Goal: Task Accomplishment & Management: Manage account settings

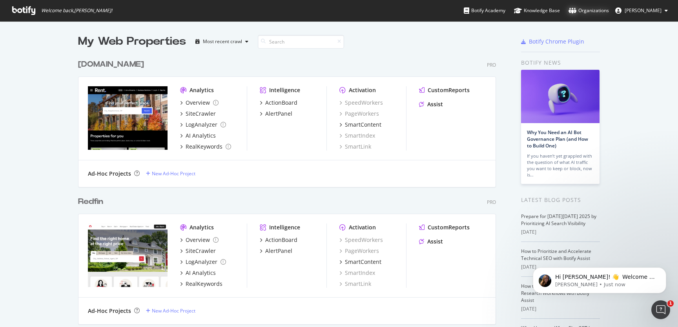
click at [601, 11] on div "Organizations" at bounding box center [589, 11] width 40 height 8
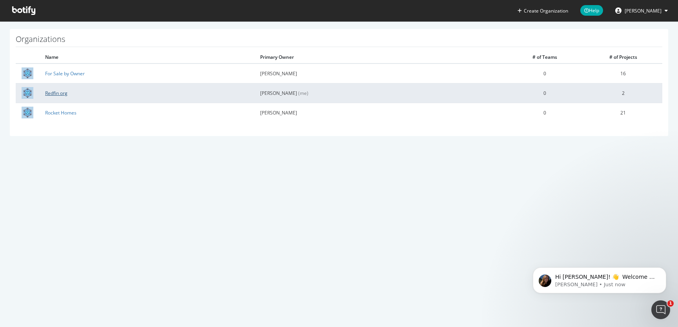
click at [60, 93] on link "Redfin org" at bounding box center [56, 93] width 22 height 7
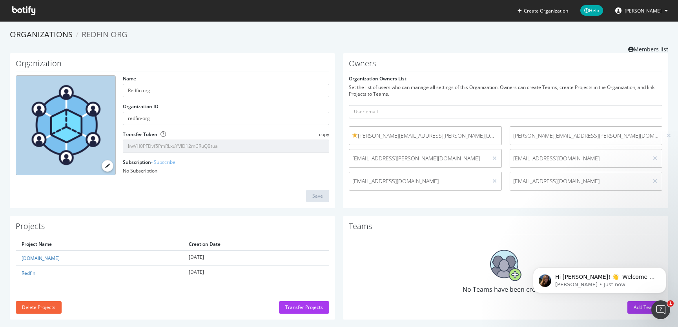
scroll to position [8, 0]
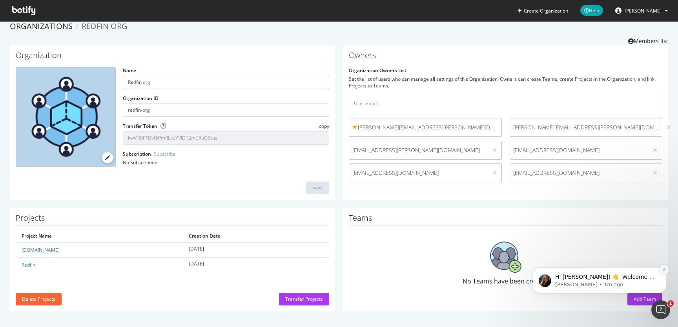
click at [665, 270] on icon "Dismiss notification" at bounding box center [664, 270] width 4 height 4
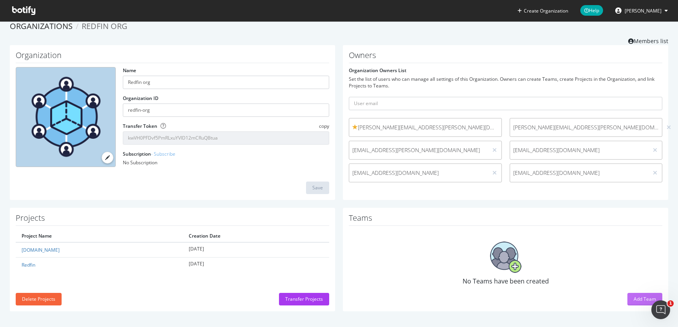
click at [639, 300] on div "Add Team" at bounding box center [645, 299] width 22 height 7
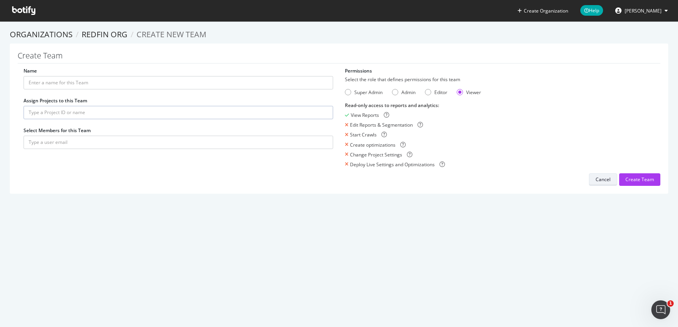
click at [596, 182] on button "Cancel" at bounding box center [603, 180] width 28 height 13
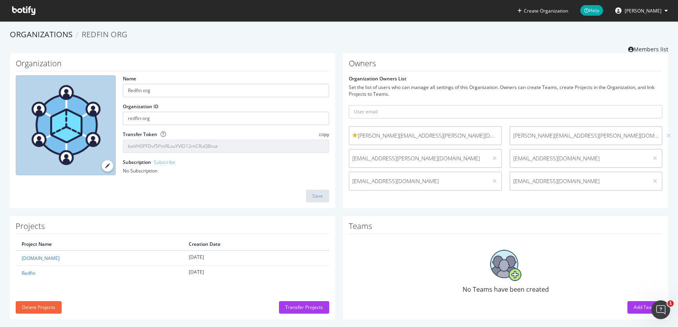
scroll to position [8, 0]
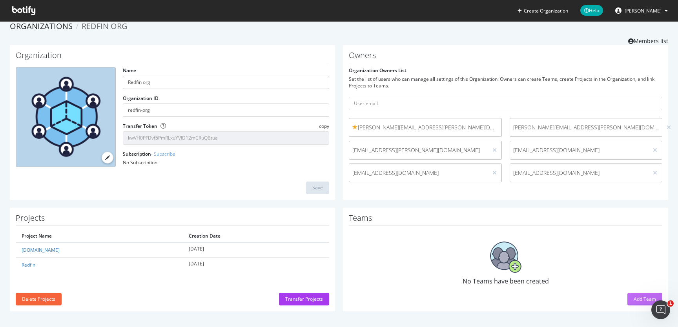
click at [640, 300] on div "Add Team" at bounding box center [645, 299] width 22 height 7
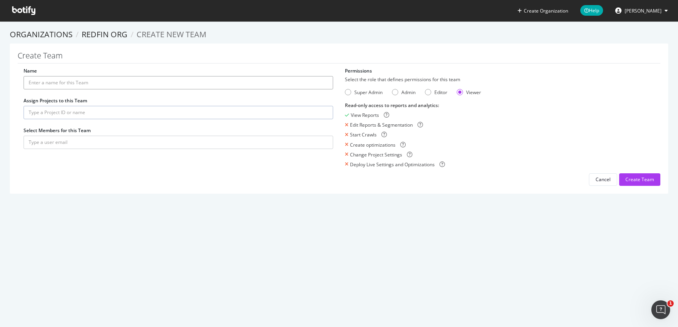
click at [208, 84] on input "Name" at bounding box center [179, 82] width 310 height 13
type input "SEO Team"
click at [100, 113] on input "text" at bounding box center [179, 112] width 310 height 13
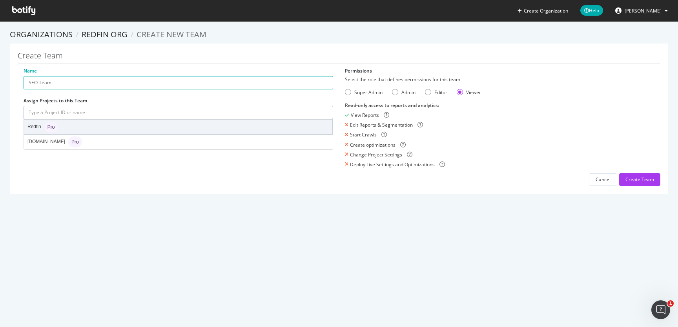
click at [84, 124] on div "Redfin Pro" at bounding box center [178, 127] width 308 height 14
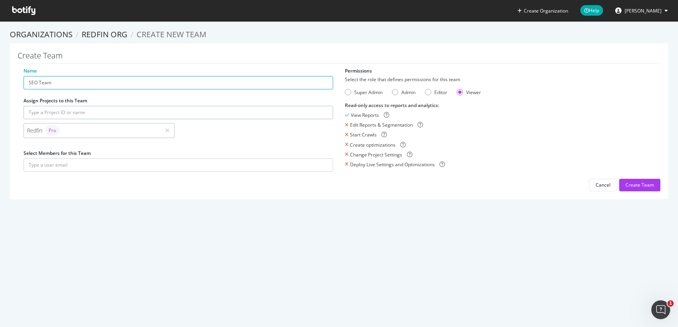
click at [132, 108] on input "text" at bounding box center [179, 112] width 310 height 13
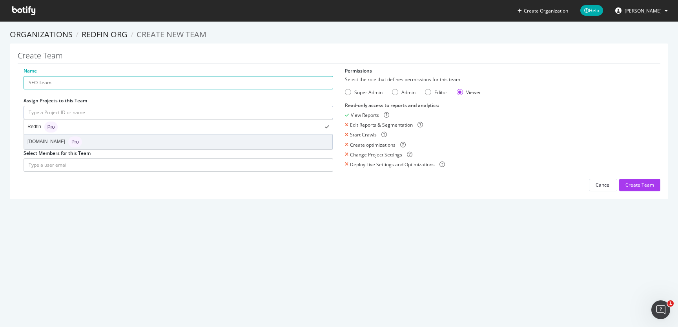
click at [95, 141] on div "rent.com Pro" at bounding box center [178, 142] width 308 height 14
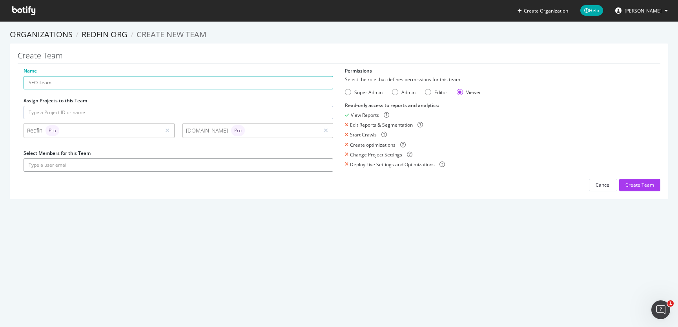
click at [117, 165] on input "text" at bounding box center [179, 165] width 310 height 13
type input "N"
type input "norma"
click at [610, 186] on div "Cancel" at bounding box center [603, 185] width 15 height 7
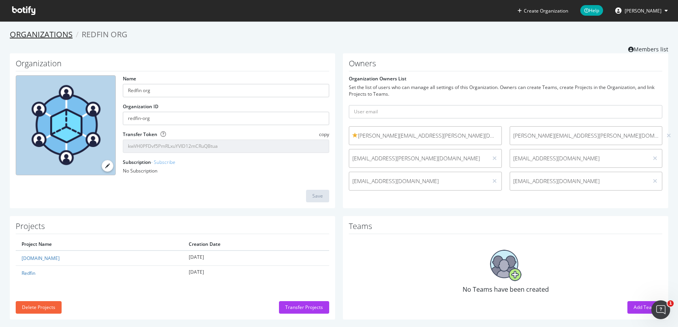
click at [43, 35] on link "Organizations" at bounding box center [41, 34] width 63 height 11
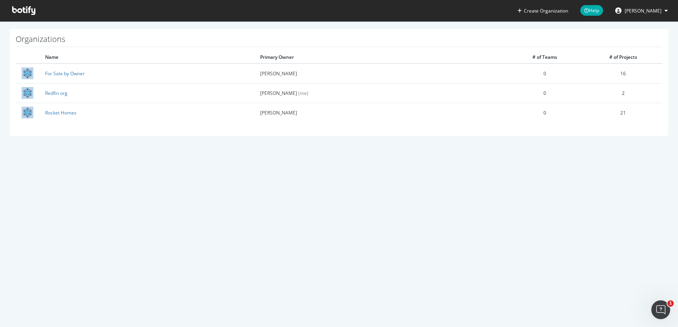
click at [30, 10] on icon at bounding box center [23, 10] width 23 height 9
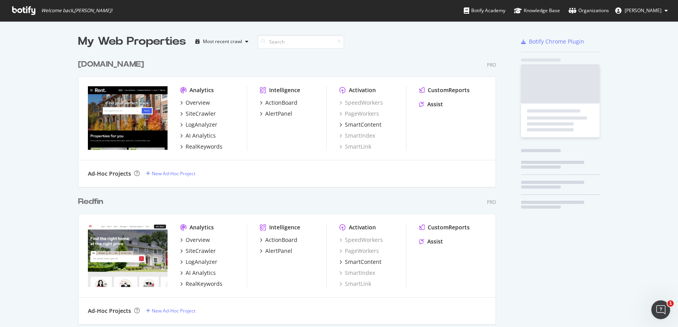
scroll to position [630, 424]
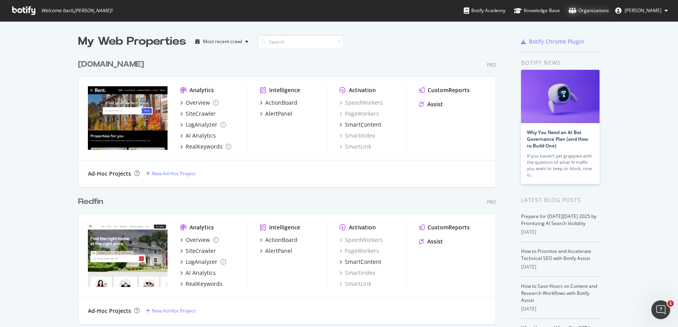
click at [598, 11] on div "Organizations" at bounding box center [589, 11] width 40 height 8
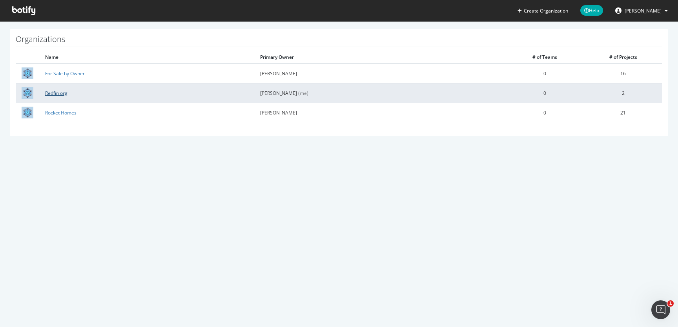
click at [57, 95] on link "Redfin org" at bounding box center [56, 93] width 22 height 7
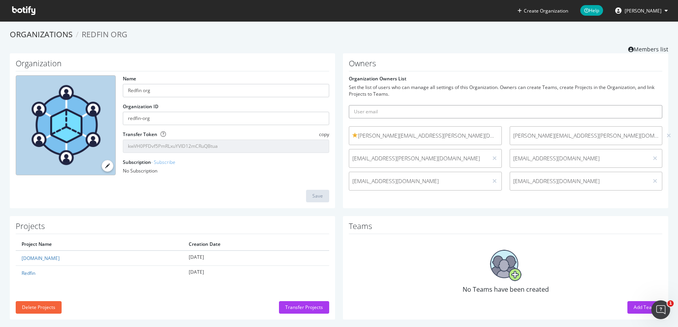
click at [394, 117] on input "text" at bounding box center [506, 111] width 314 height 13
type input "D"
type input "[EMAIL_ADDRESS][DOMAIN_NAME]"
click at [658, 110] on icon "submit" at bounding box center [656, 112] width 5 height 4
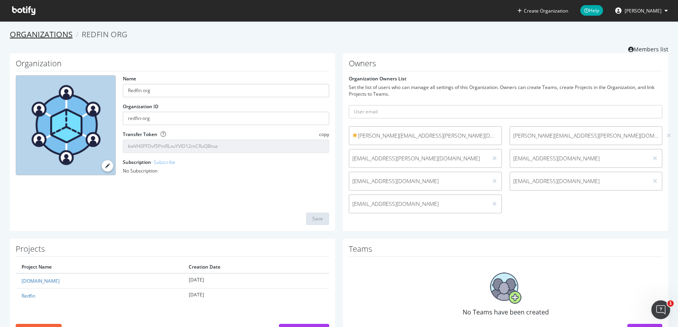
click at [59, 35] on link "Organizations" at bounding box center [41, 34] width 63 height 11
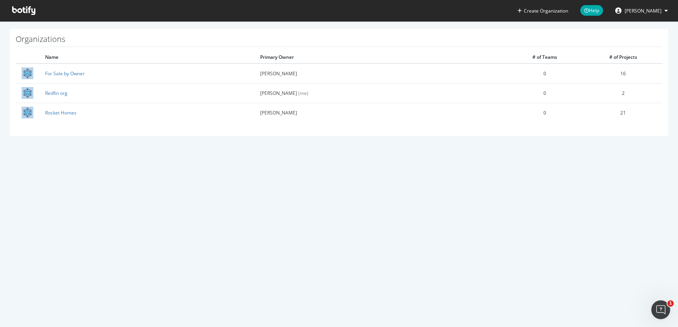
click at [30, 11] on icon at bounding box center [23, 10] width 23 height 9
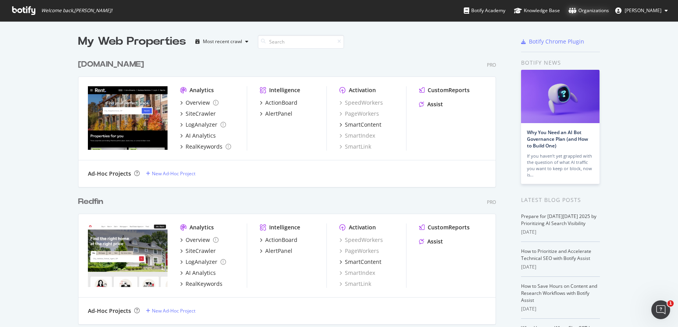
click at [597, 10] on div "Organizations" at bounding box center [589, 11] width 40 height 8
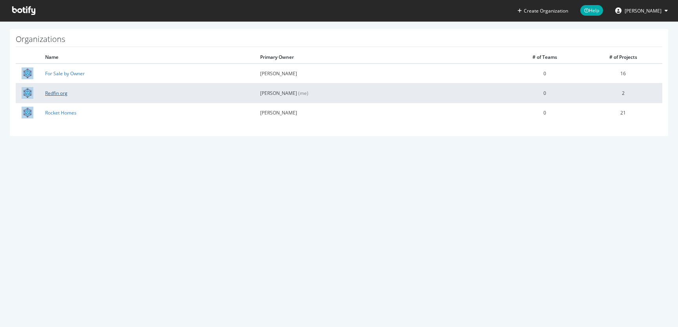
click at [65, 92] on link "Redfin org" at bounding box center [56, 93] width 22 height 7
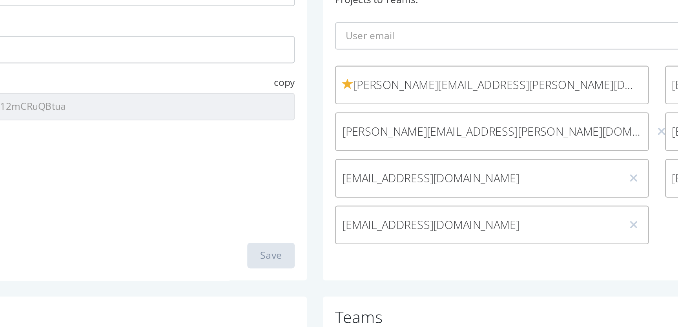
scroll to position [3, 0]
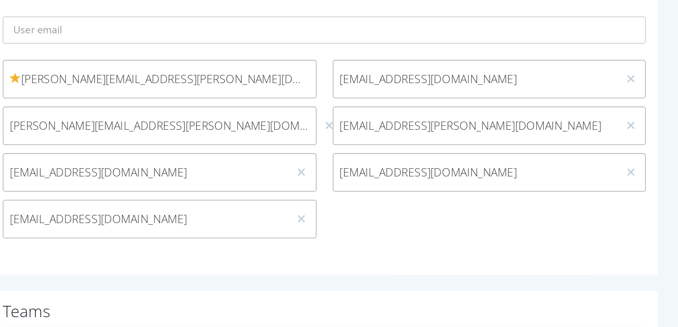
click at [570, 196] on div "david.minchala@redfin.com (me) davidbritton@rocket.com elliott.mellichamp@redfi…" at bounding box center [506, 169] width 322 height 91
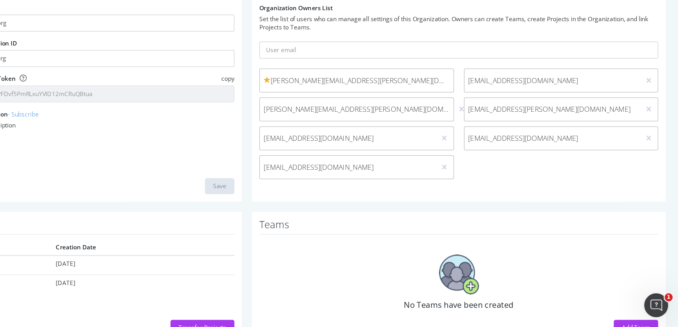
scroll to position [0, 0]
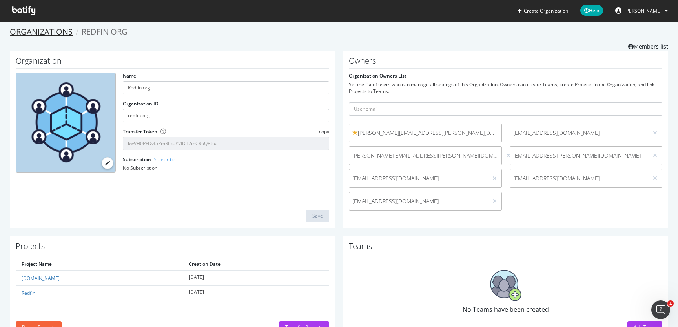
click at [37, 31] on link "Organizations" at bounding box center [41, 31] width 63 height 11
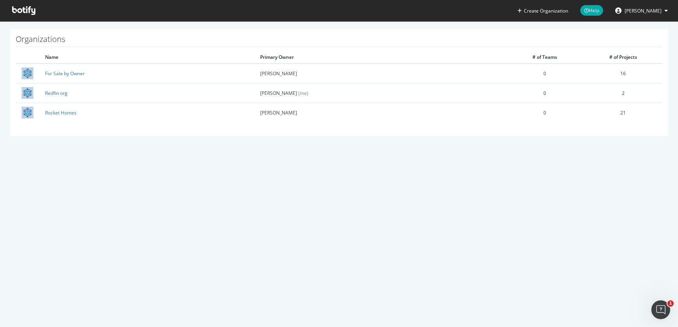
click at [29, 17] on span at bounding box center [24, 10] width 36 height 21
click at [29, 9] on icon at bounding box center [23, 10] width 23 height 9
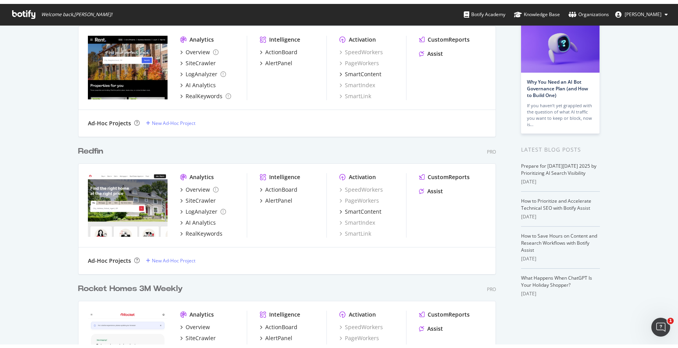
scroll to position [348, 678]
